Goal: Information Seeking & Learning: Learn about a topic

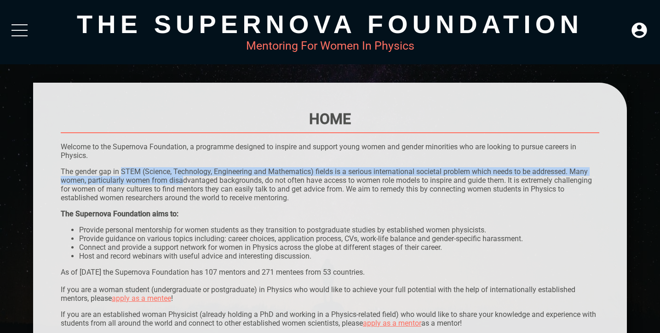
drag, startPoint x: 123, startPoint y: 171, endPoint x: 184, endPoint y: 180, distance: 62.3
click at [184, 180] on p "The gender gap in STEM (Science, Technology, Engineering and Mathematics) field…" at bounding box center [330, 184] width 539 height 35
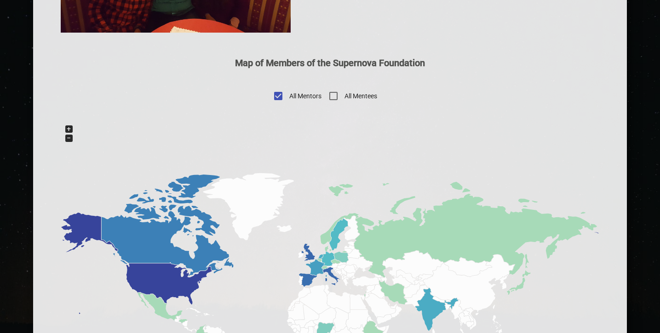
scroll to position [526, 0]
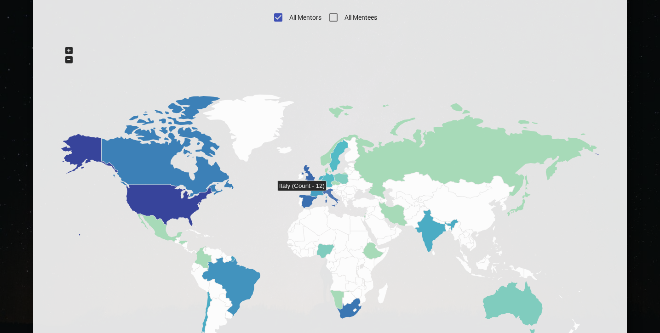
click at [330, 194] on icon at bounding box center [331, 198] width 17 height 18
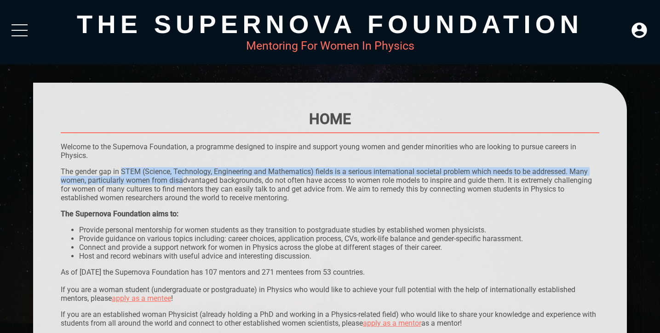
scroll to position [0, 0]
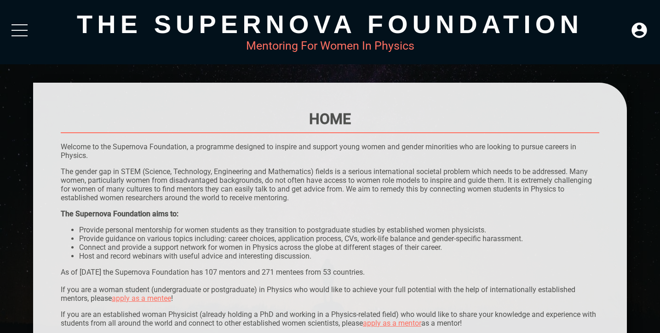
click at [17, 29] on div at bounding box center [19, 32] width 16 height 17
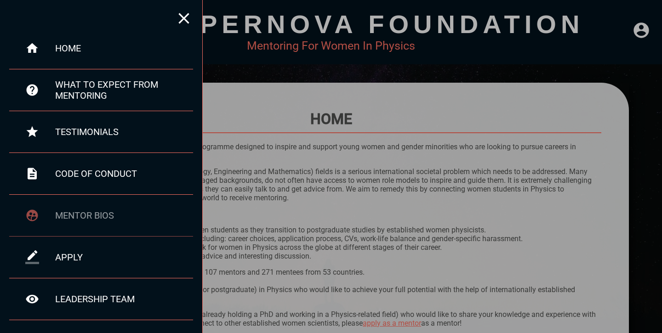
click at [80, 210] on div "mentor bios" at bounding box center [124, 215] width 138 height 11
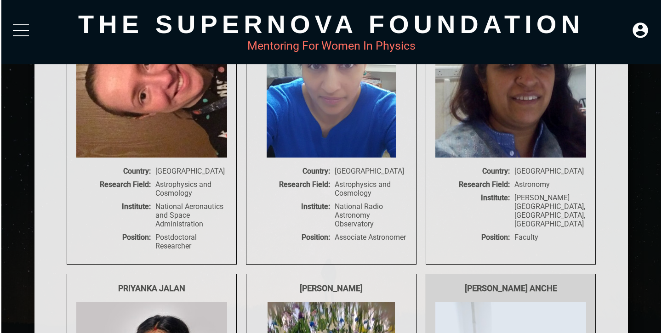
scroll to position [9044, 0]
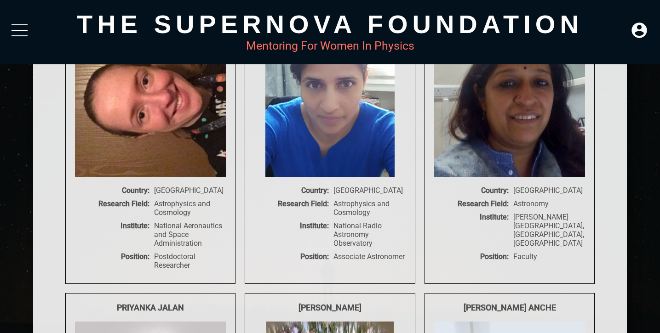
click at [19, 34] on div at bounding box center [19, 32] width 16 height 17
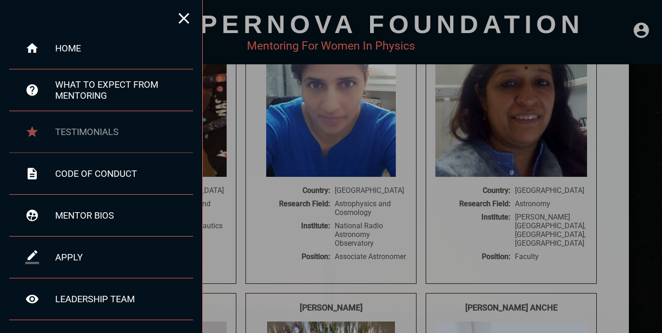
click at [67, 123] on div "testimonials" at bounding box center [101, 132] width 184 height 42
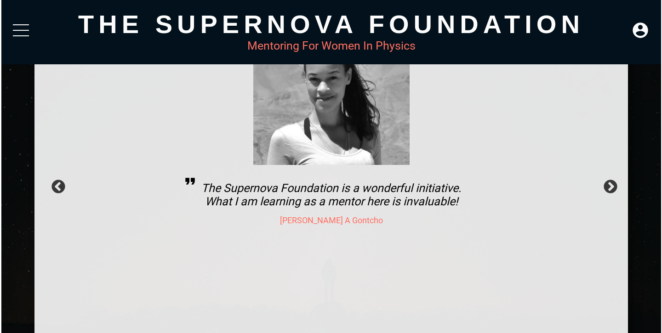
scroll to position [80, 0]
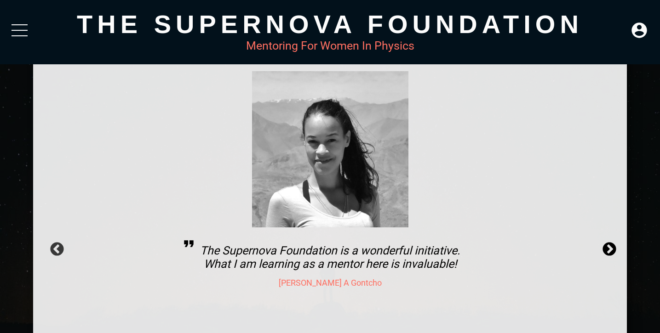
click at [608, 249] on button "Next" at bounding box center [605, 246] width 9 height 9
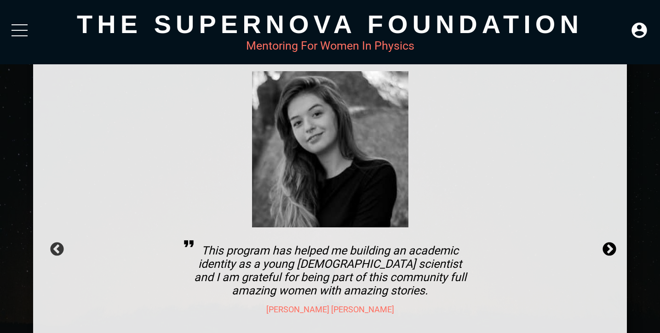
click at [608, 249] on button "Next" at bounding box center [605, 246] width 9 height 9
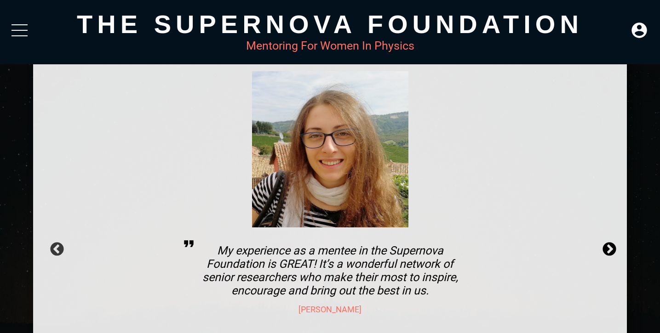
click at [608, 249] on button "Next" at bounding box center [605, 246] width 9 height 9
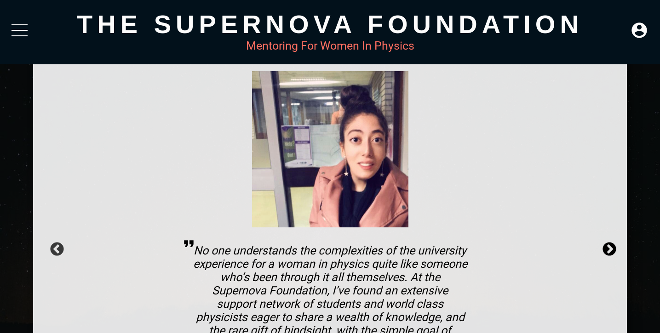
click at [608, 249] on button "Next" at bounding box center [605, 246] width 9 height 9
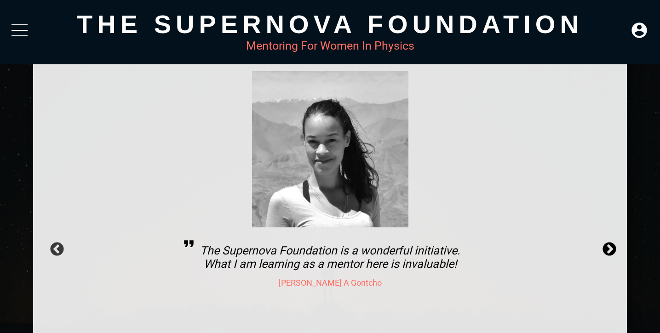
click at [608, 249] on button "Next" at bounding box center [605, 246] width 9 height 9
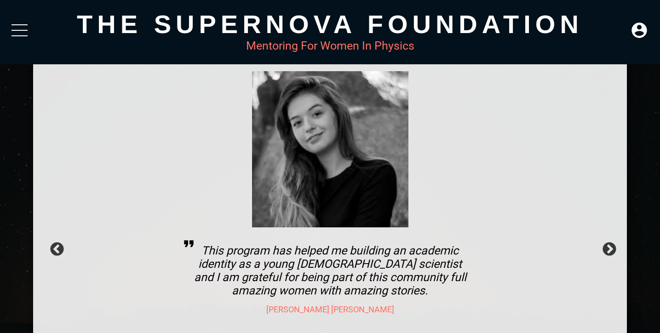
click at [31, 33] on div "The Supernova Foundation Mentoring For Women In Physics" at bounding box center [330, 32] width 660 height 64
click at [18, 29] on div at bounding box center [19, 32] width 16 height 17
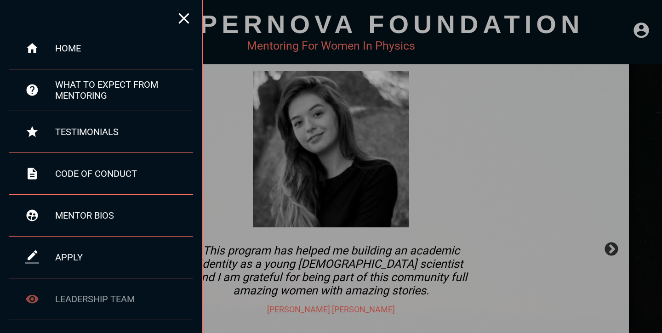
click at [92, 298] on div "leadership team" at bounding box center [124, 299] width 138 height 11
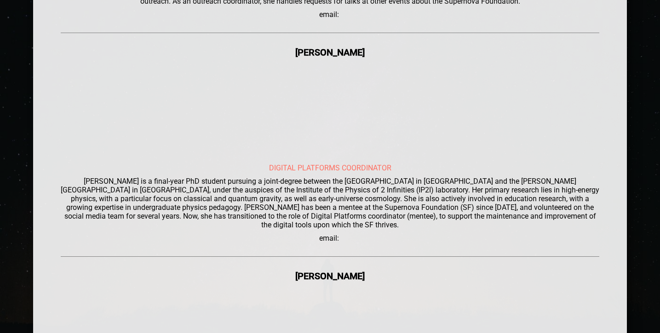
scroll to position [2119, 0]
